Goal: Task Accomplishment & Management: Manage account settings

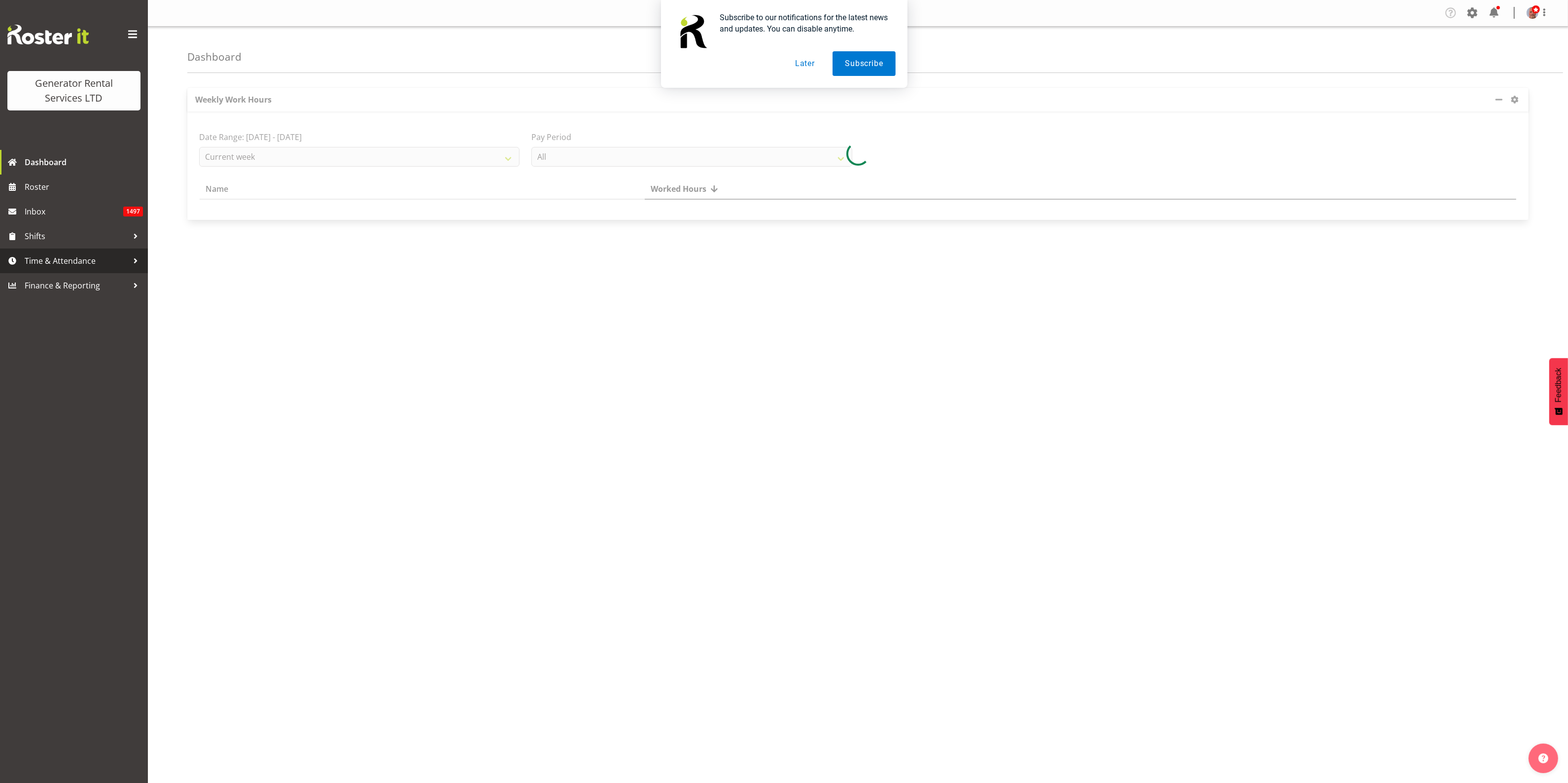
click at [60, 263] on span "Time & Attendance" at bounding box center [76, 260] width 103 height 14
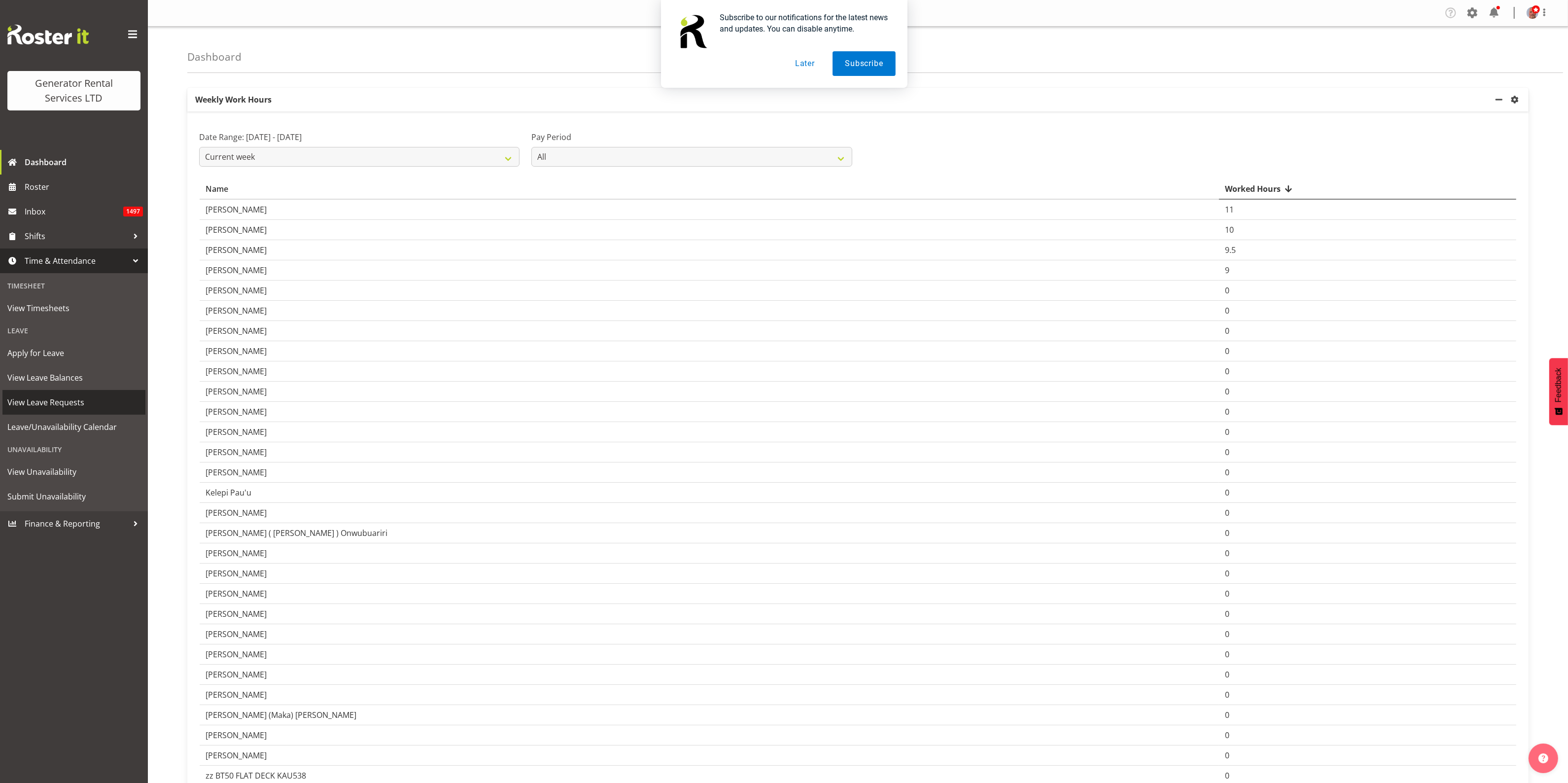
click at [57, 403] on span "View Leave Requests" at bounding box center [74, 402] width 133 height 14
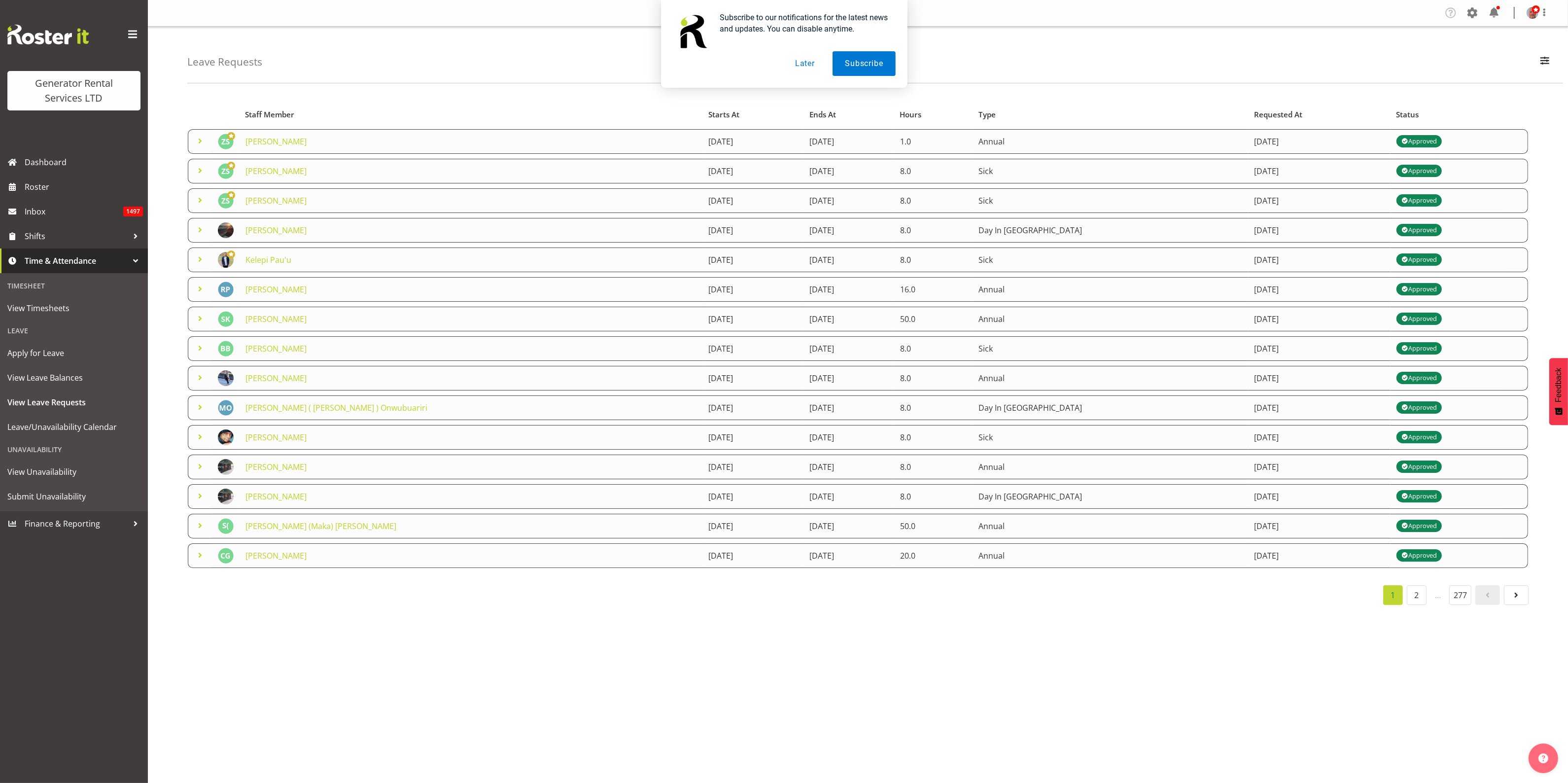
click at [809, 67] on button "Later" at bounding box center [805, 64] width 44 height 25
click at [1541, 60] on span "button" at bounding box center [1544, 60] width 13 height 13
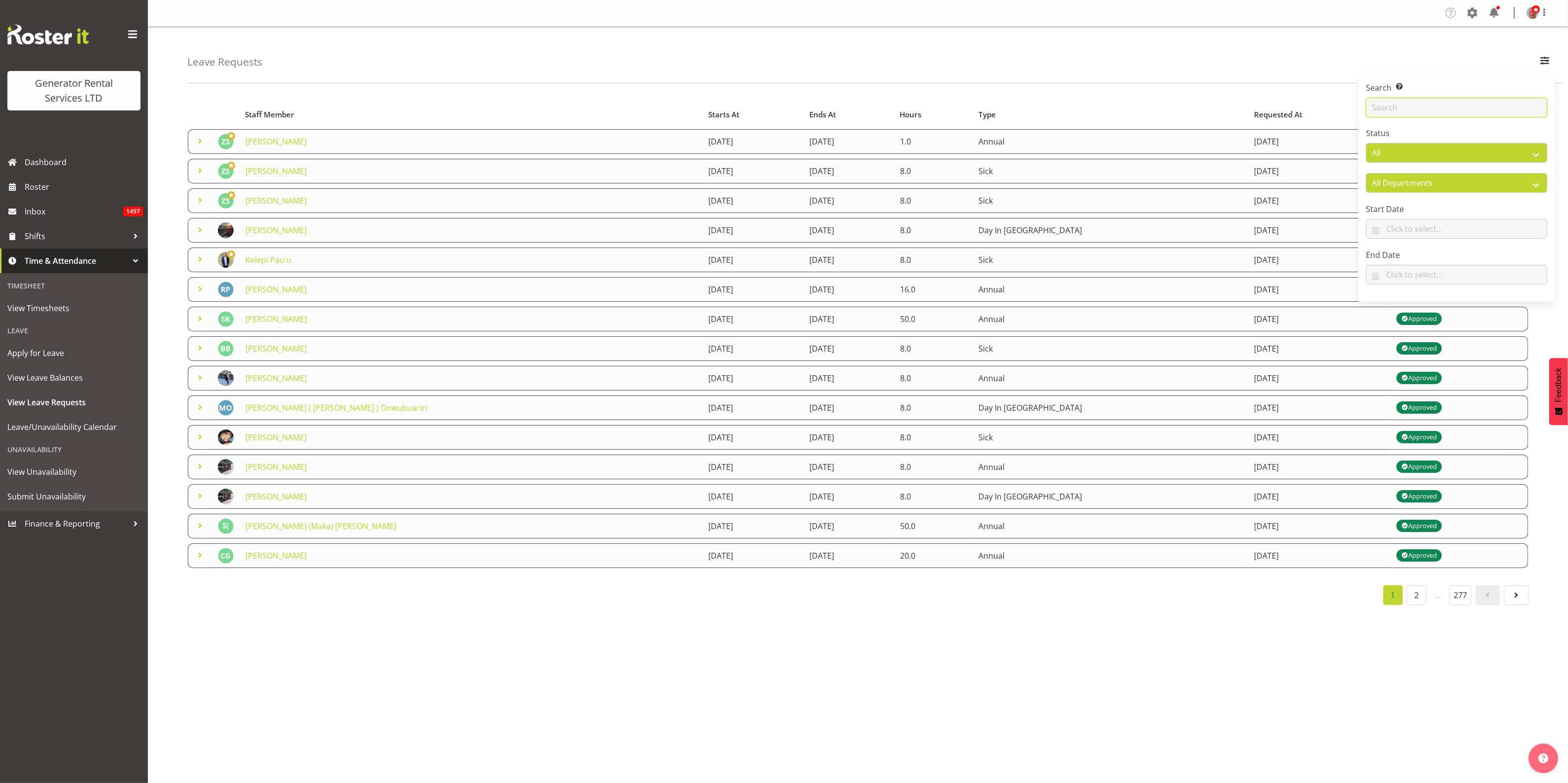
click at [1442, 105] on input "text" at bounding box center [1456, 107] width 182 height 19
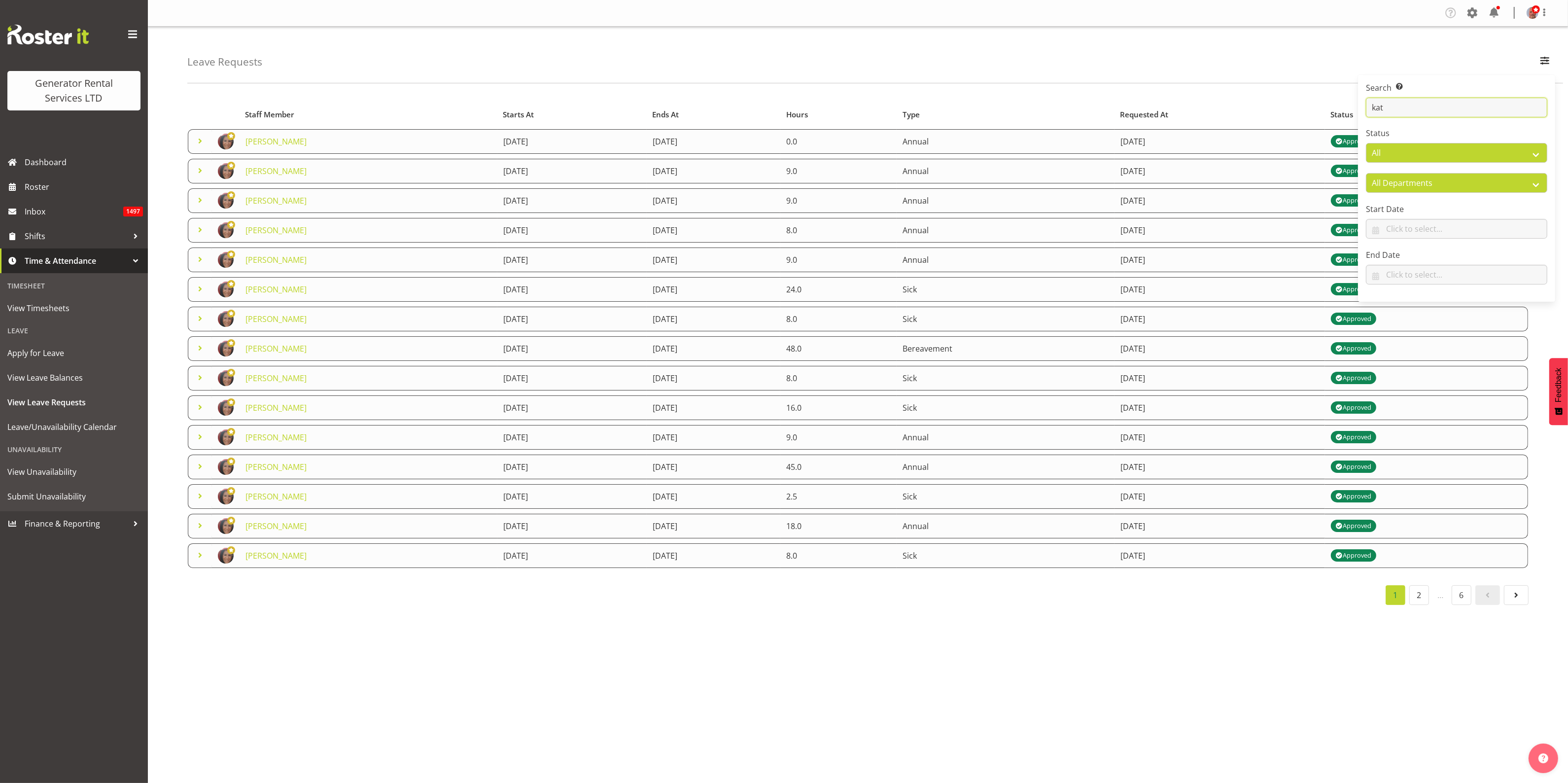
type input "kat"
click at [689, 645] on div "Company Settings Roles & Skills Tasks Jobs Employees Locations & Departments Ac…" at bounding box center [858, 392] width 1420 height 783
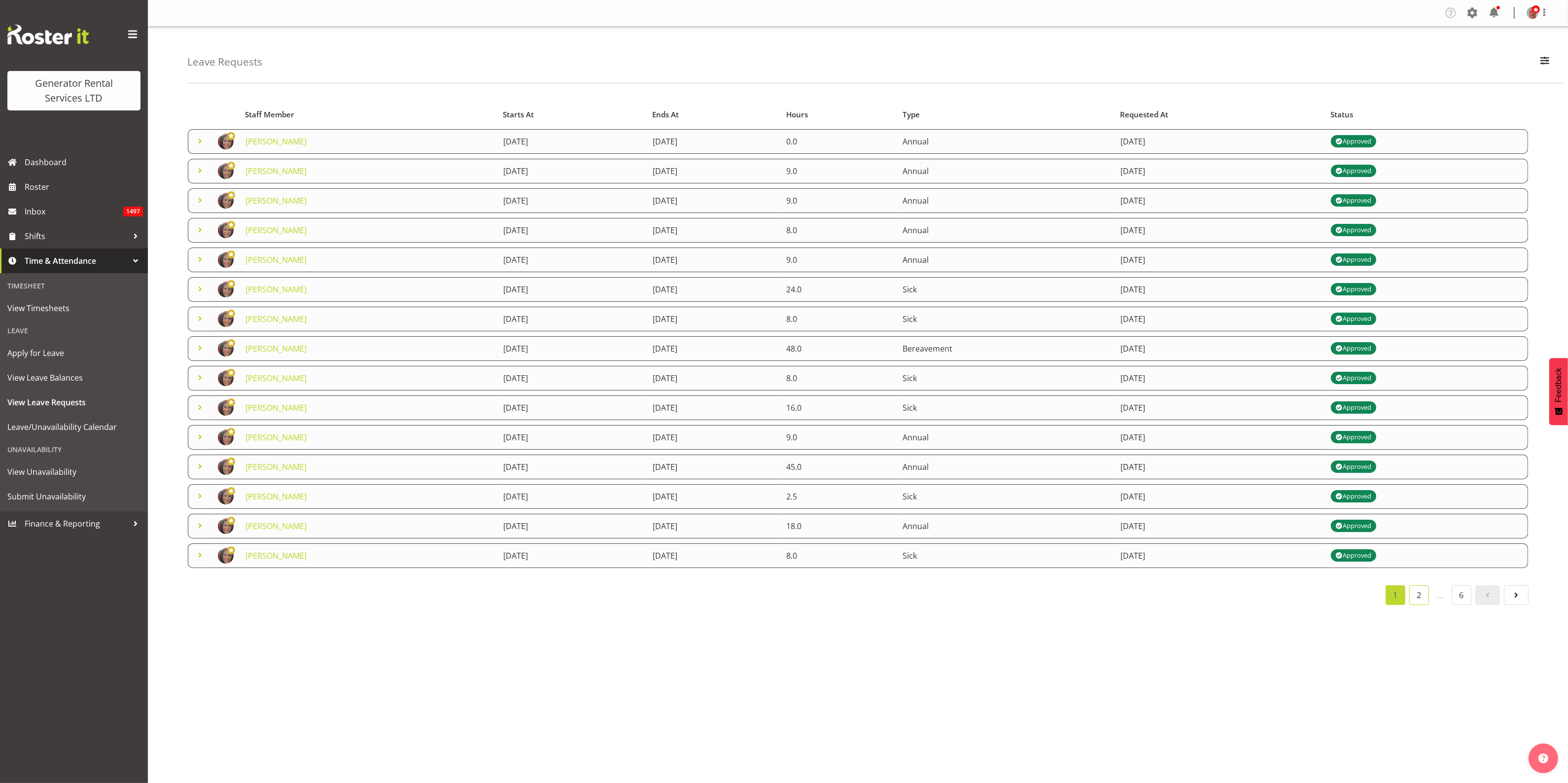
click at [1422, 598] on link "2" at bounding box center [1418, 594] width 19 height 19
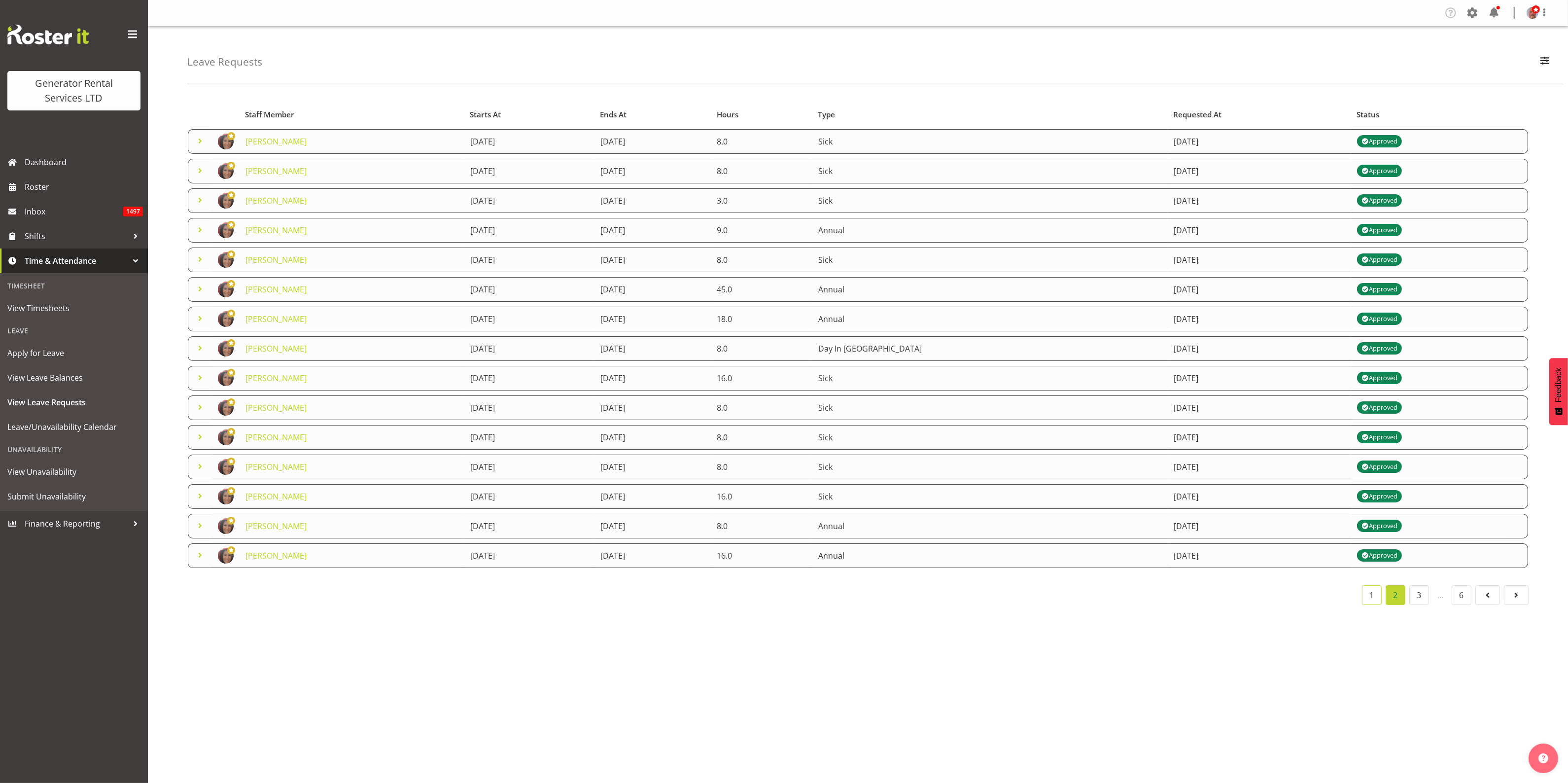
click at [1370, 597] on link "1" at bounding box center [1371, 594] width 19 height 19
